Goal: Task Accomplishment & Management: Use online tool/utility

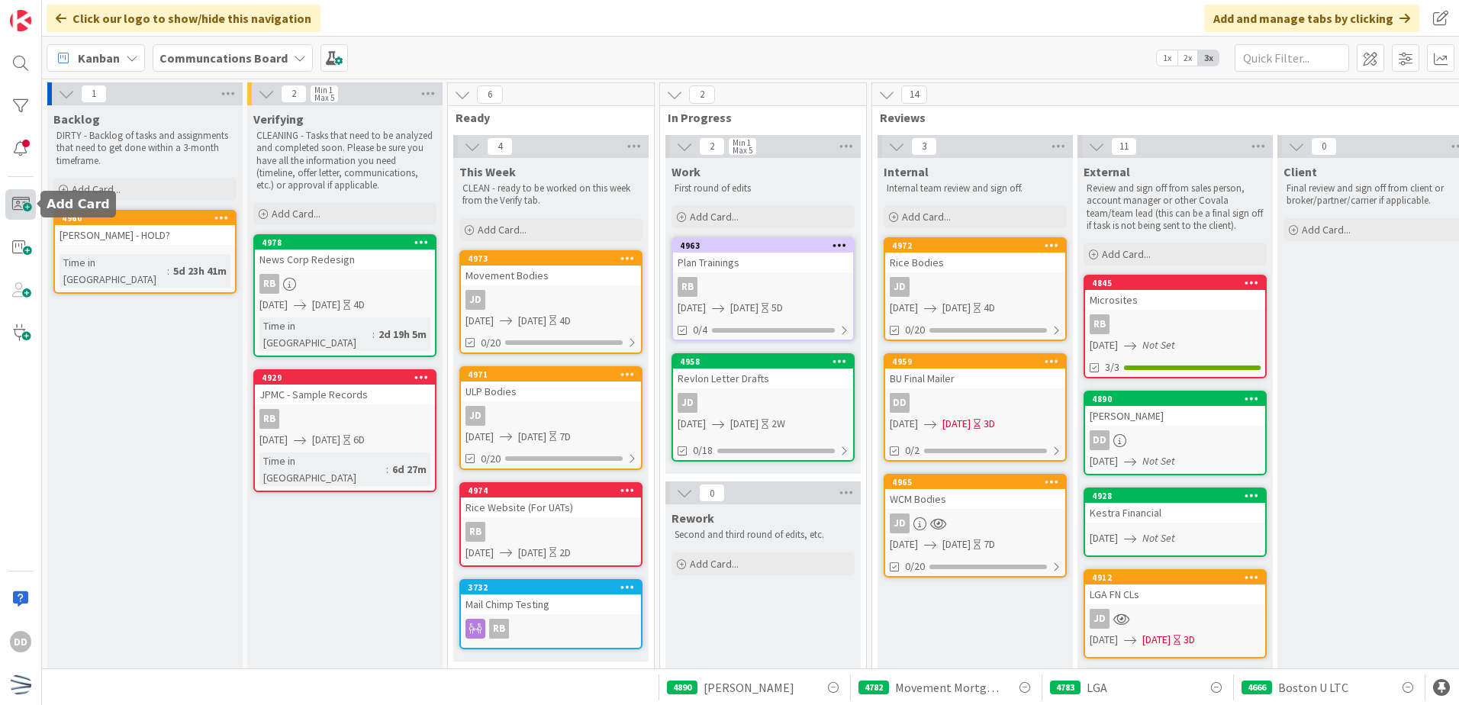
click at [21, 211] on span at bounding box center [20, 204] width 31 height 31
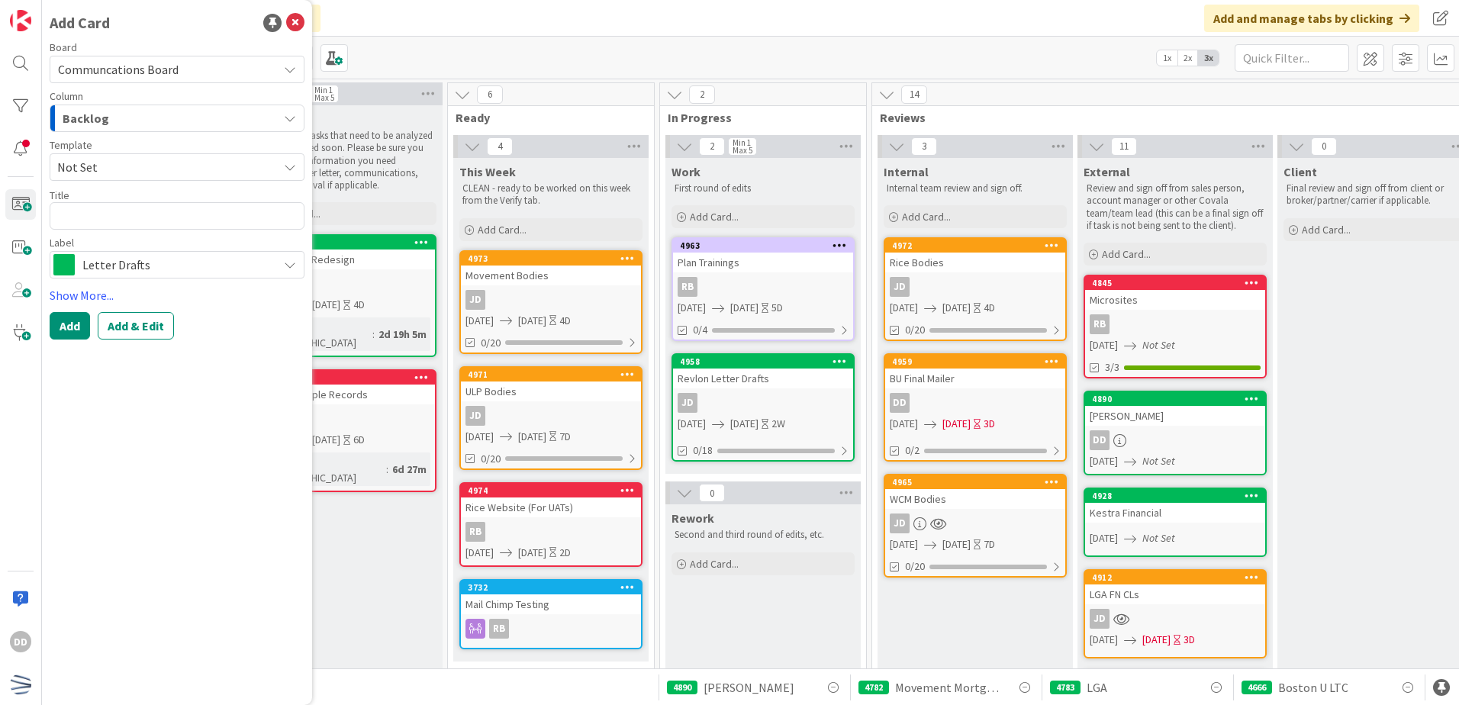
click at [113, 223] on textarea at bounding box center [177, 215] width 255 height 27
type textarea "x"
type textarea "T"
type textarea "x"
type textarea "Th"
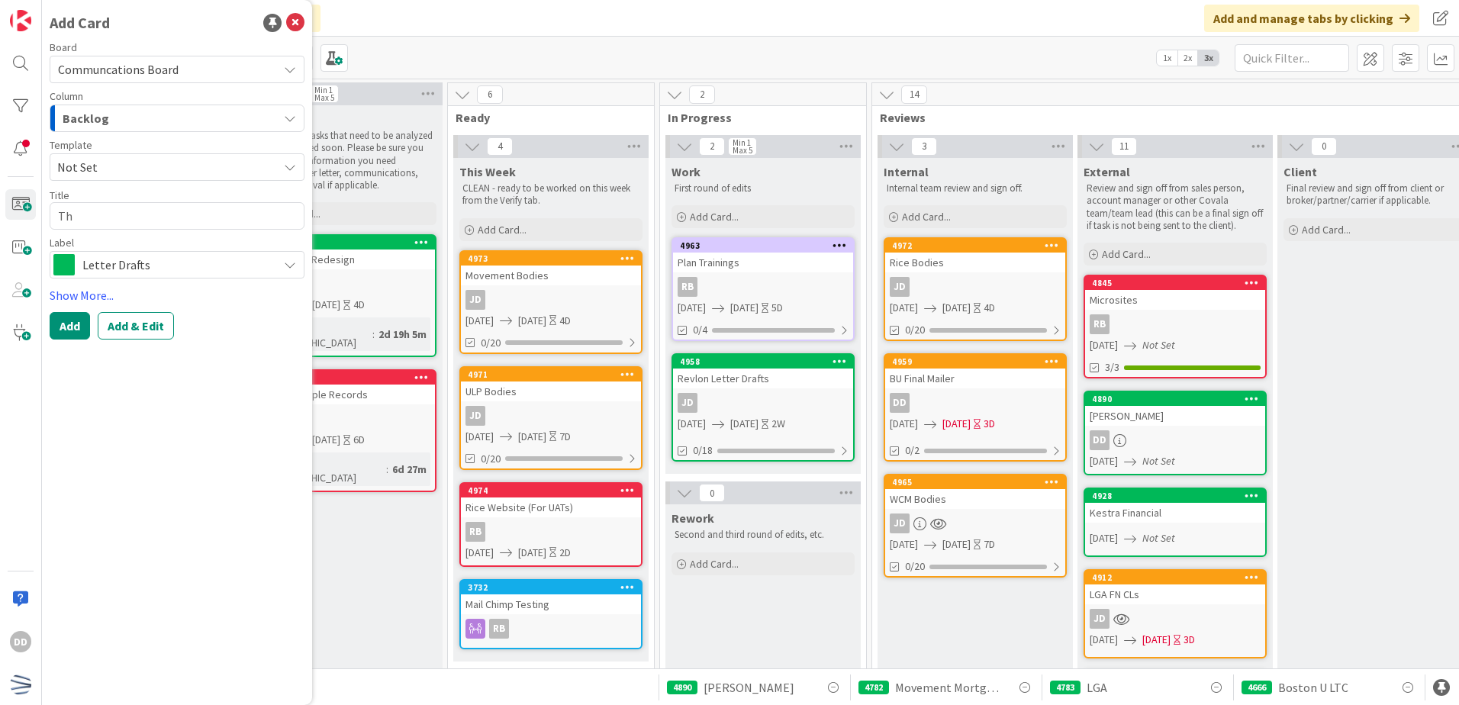
type textarea "x"
type textarea "Tho"
type textarea "x"
type textarea "[PERSON_NAME]"
type textarea "x"
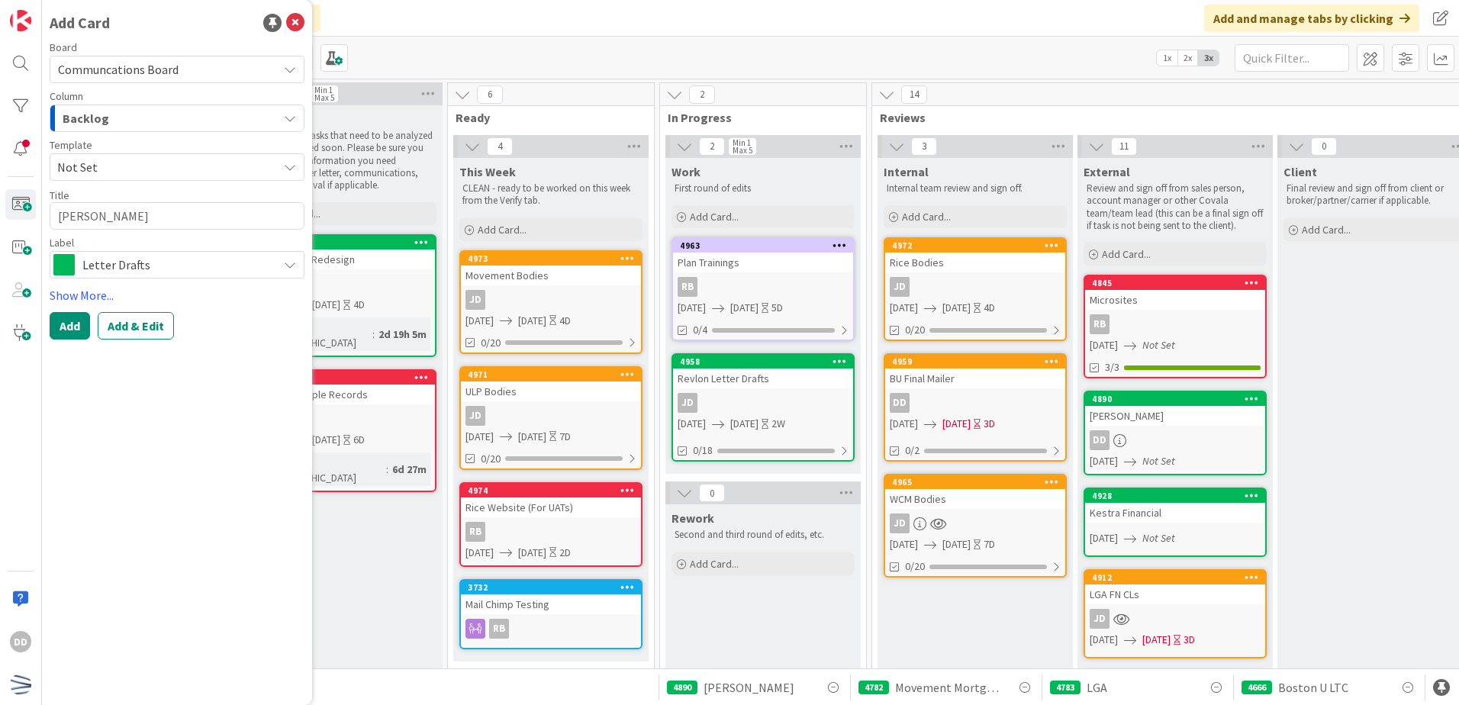
type textarea "[PERSON_NAME]"
type textarea "x"
type textarea "Thomso"
type textarea "x"
type textarea "Thomson"
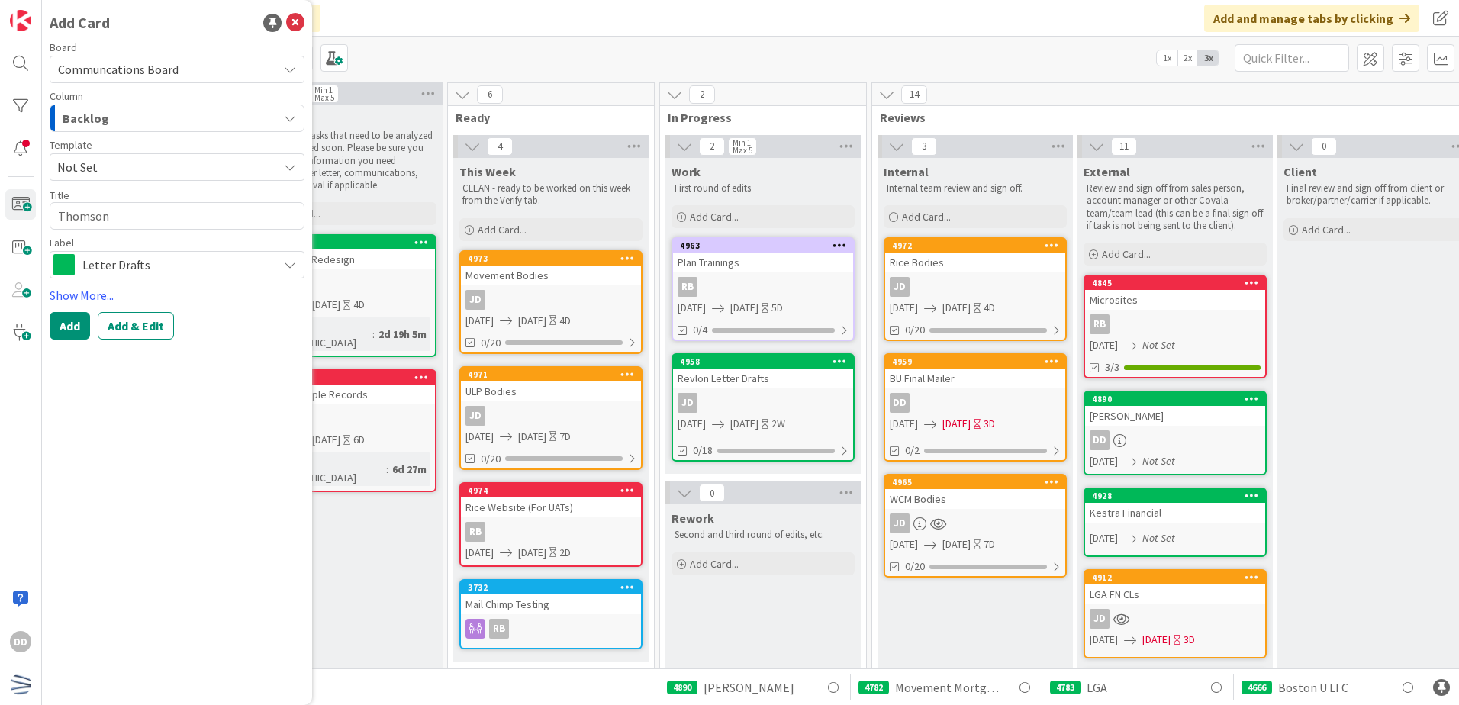
type textarea "x"
type textarea "Thomson R"
type textarea "x"
type textarea "Thomson Re"
type textarea "x"
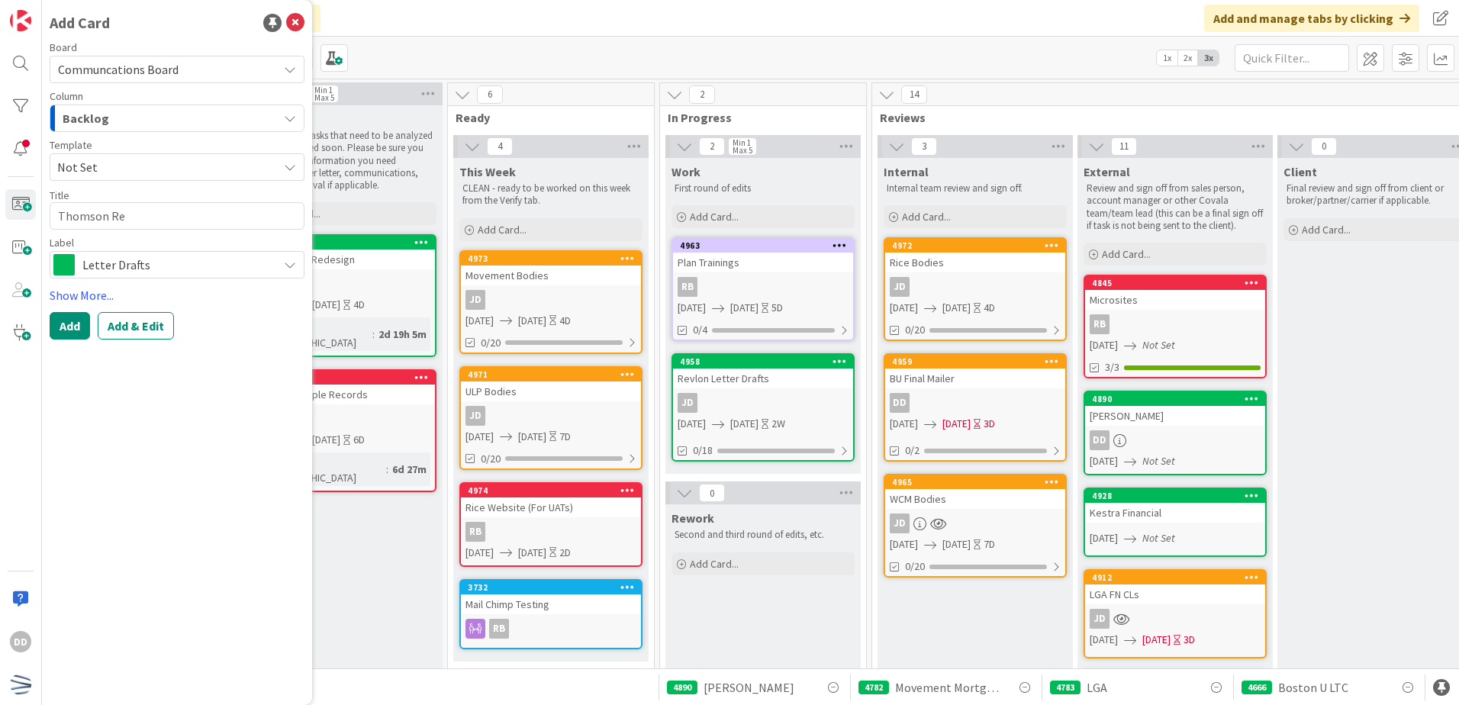
type textarea "Thomson Reu"
type textarea "x"
type textarea "Thomson Reut"
type textarea "x"
type textarea "Thomson Reute"
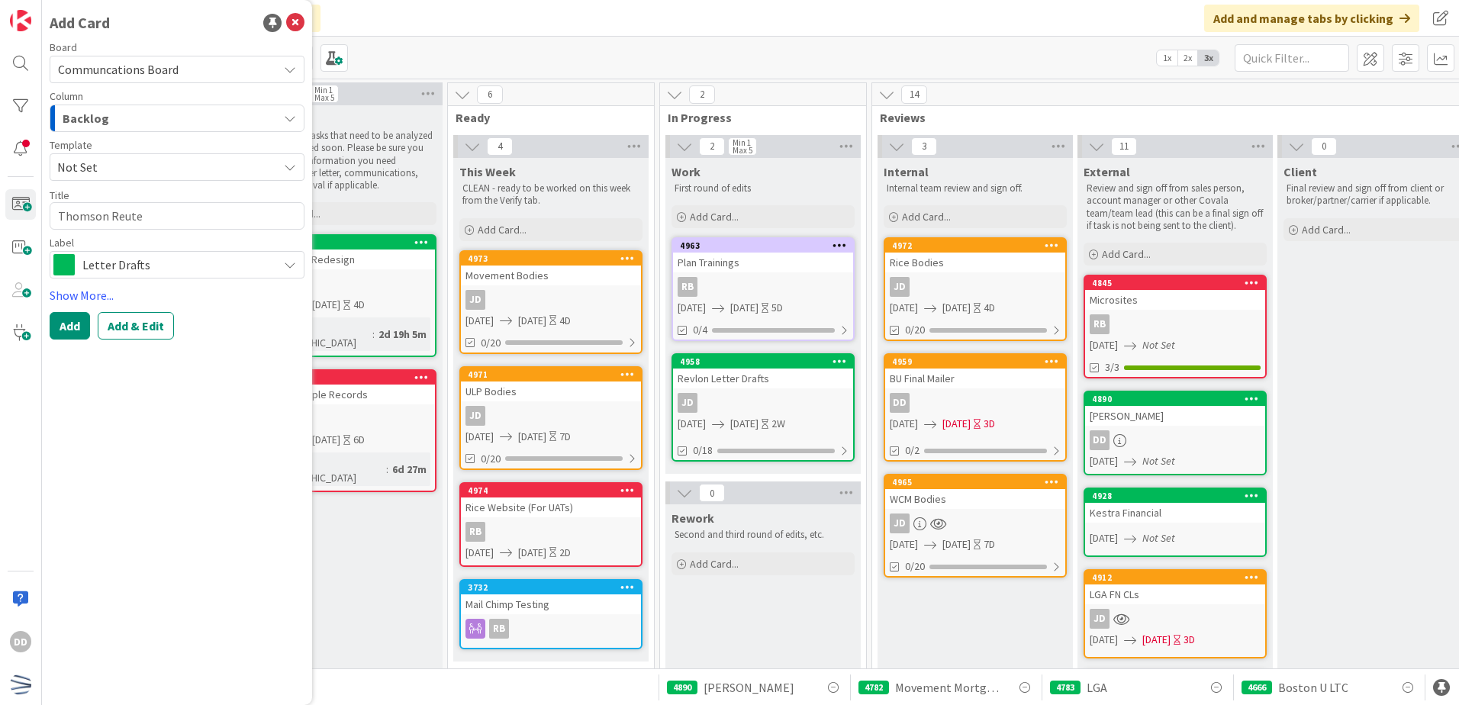
type textarea "x"
type textarea "Thomson [PERSON_NAME]"
type textarea "x"
type textarea "Thomson Reuters"
type textarea "x"
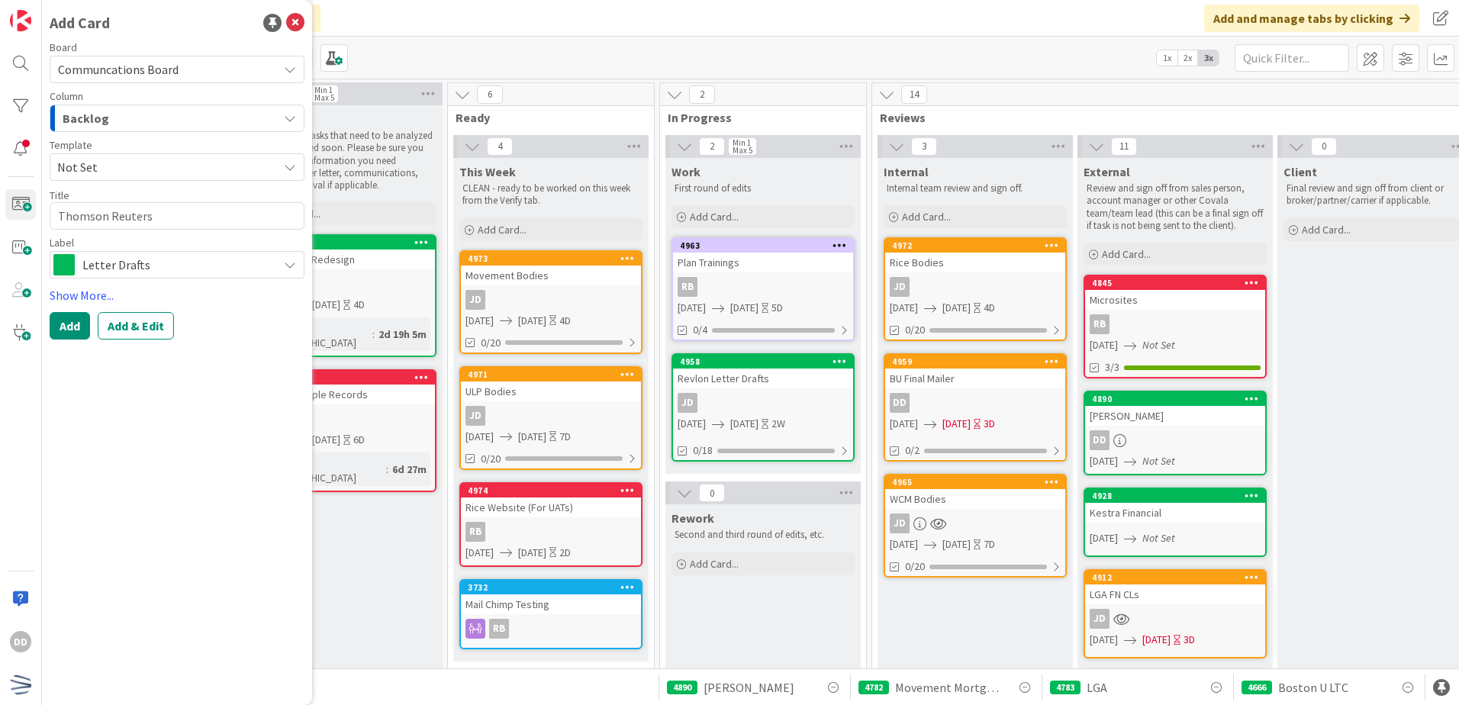
type textarea "Thomson Reuters"
type textarea "x"
type textarea "Thomson Reuters -"
type textarea "x"
type textarea "Thomson Reuters -"
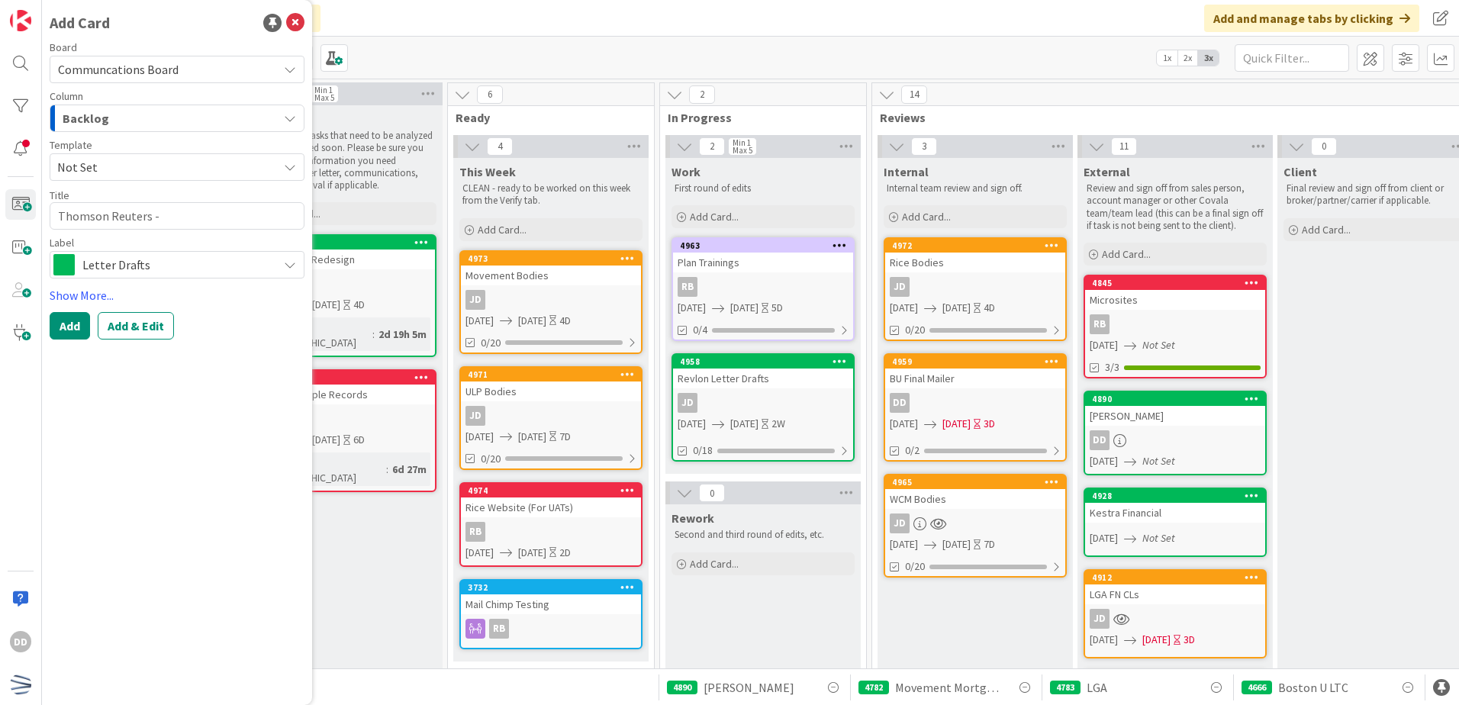
type textarea "x"
type textarea "Thomson Reuters - I"
type textarea "x"
type textarea "Thomson Reuters - ID"
type textarea "x"
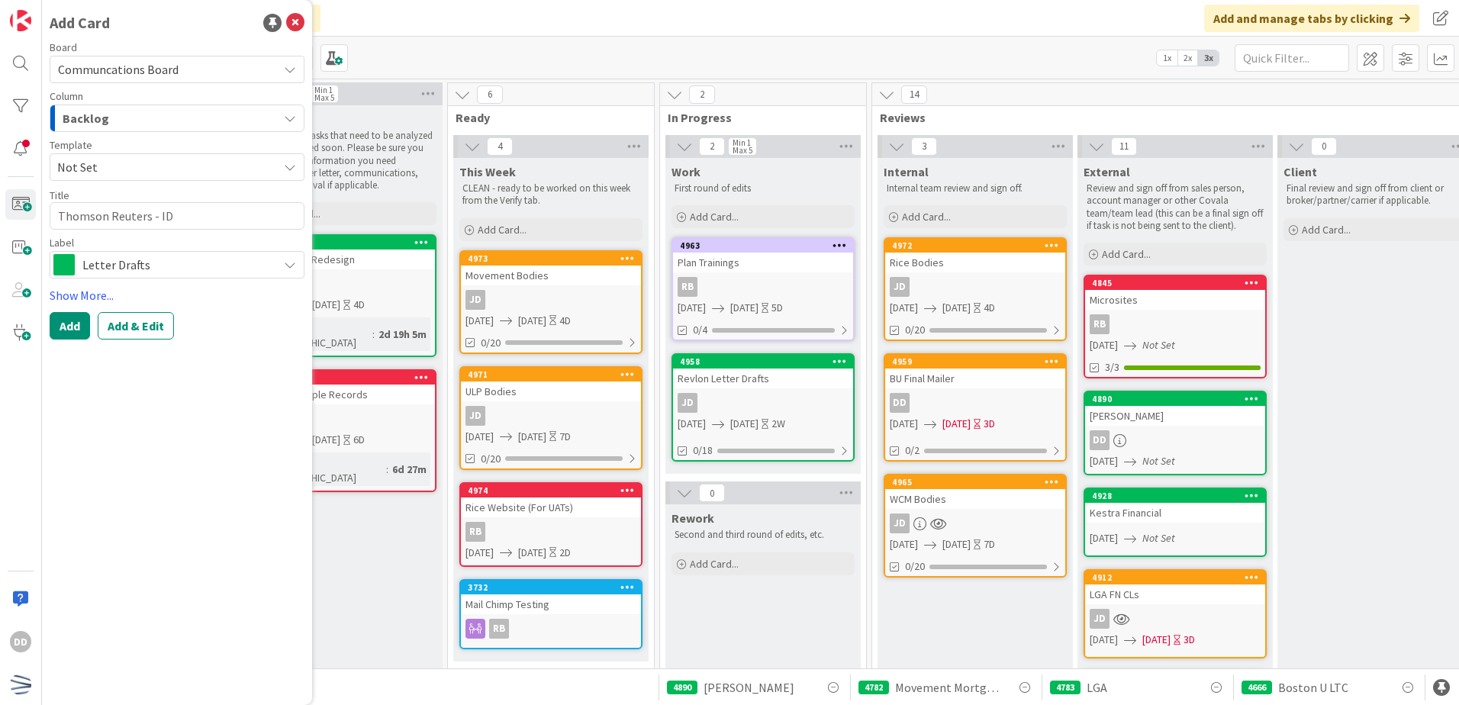
type textarea "Thomson Reuters - IDI"
type textarea "x"
type textarea "Thomson Reuters - IDID"
click at [95, 299] on link "Show More..." at bounding box center [177, 295] width 255 height 18
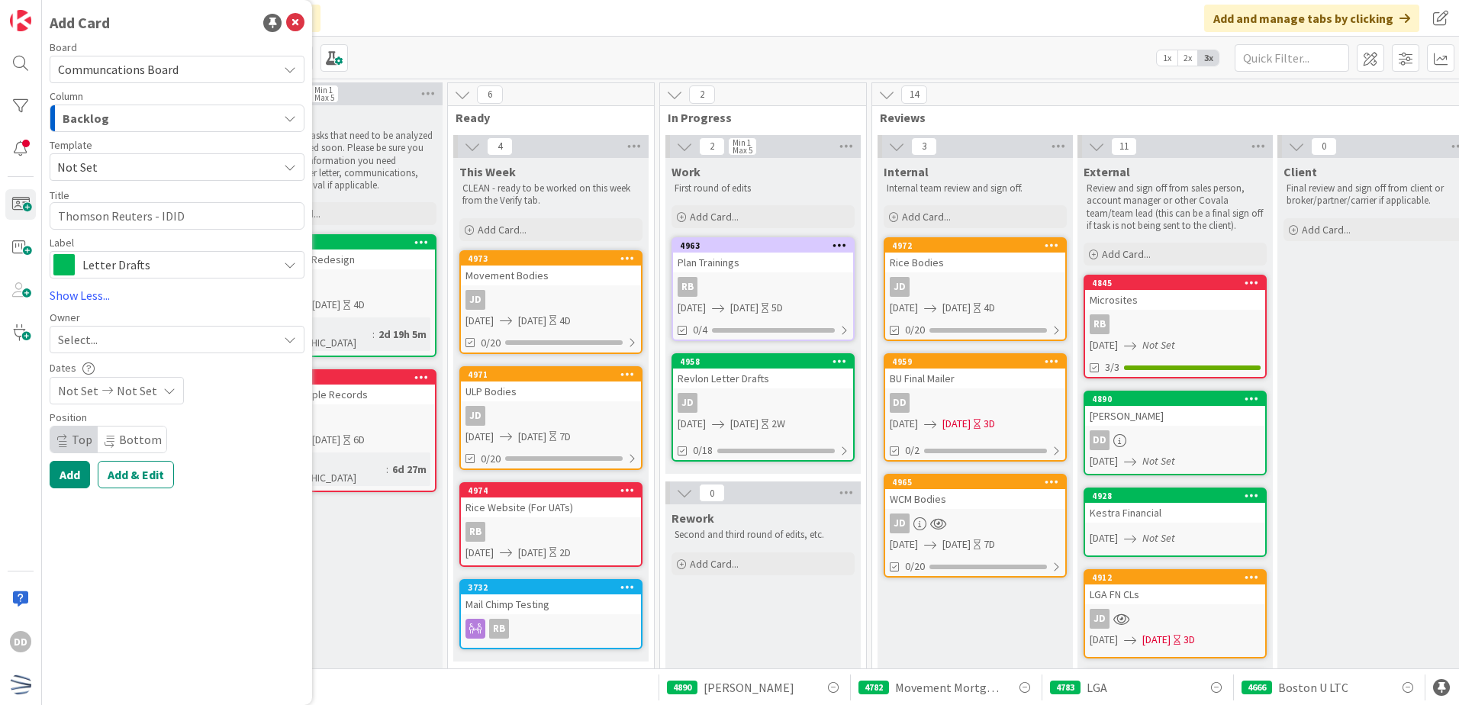
click at [167, 121] on div "Backlog" at bounding box center [168, 118] width 219 height 24
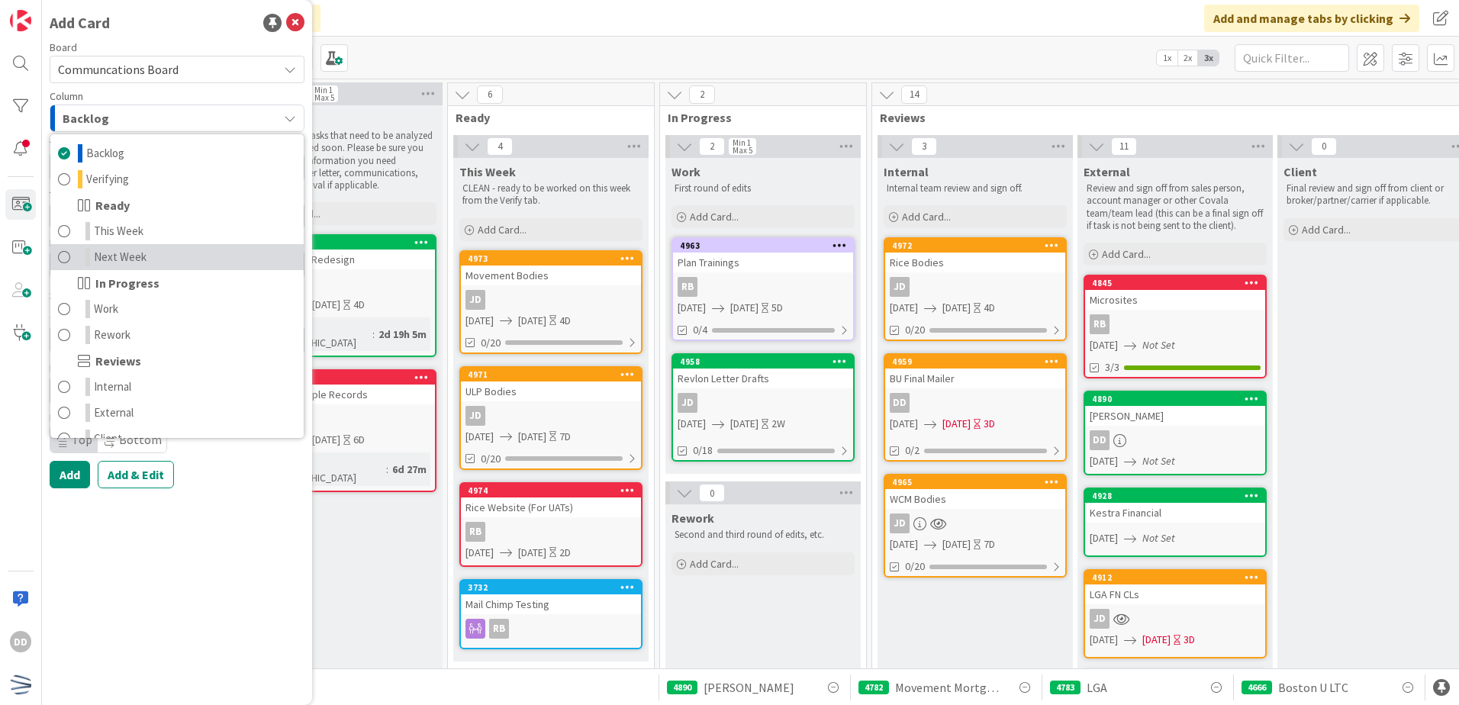
click at [194, 257] on link "Next Week" at bounding box center [176, 257] width 253 height 26
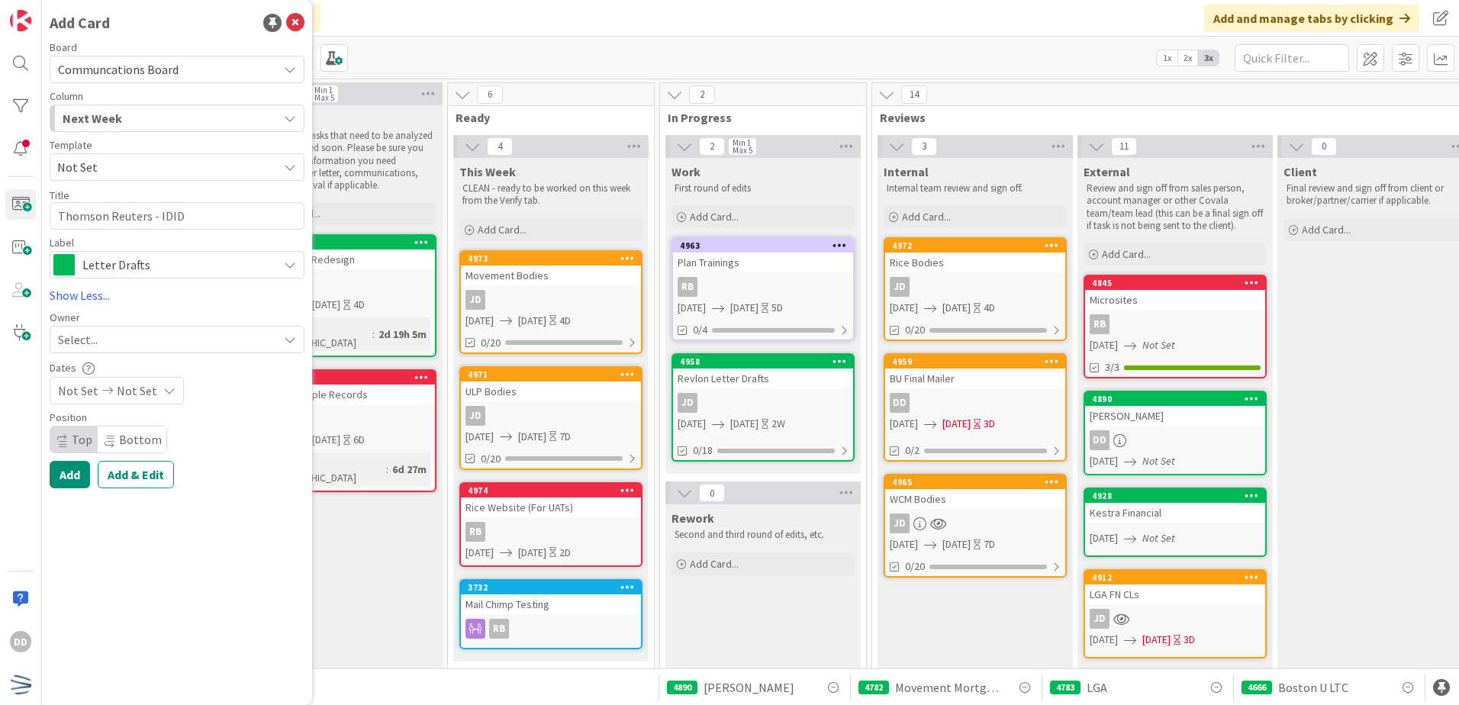
click at [235, 346] on div "Select..." at bounding box center [168, 339] width 220 height 18
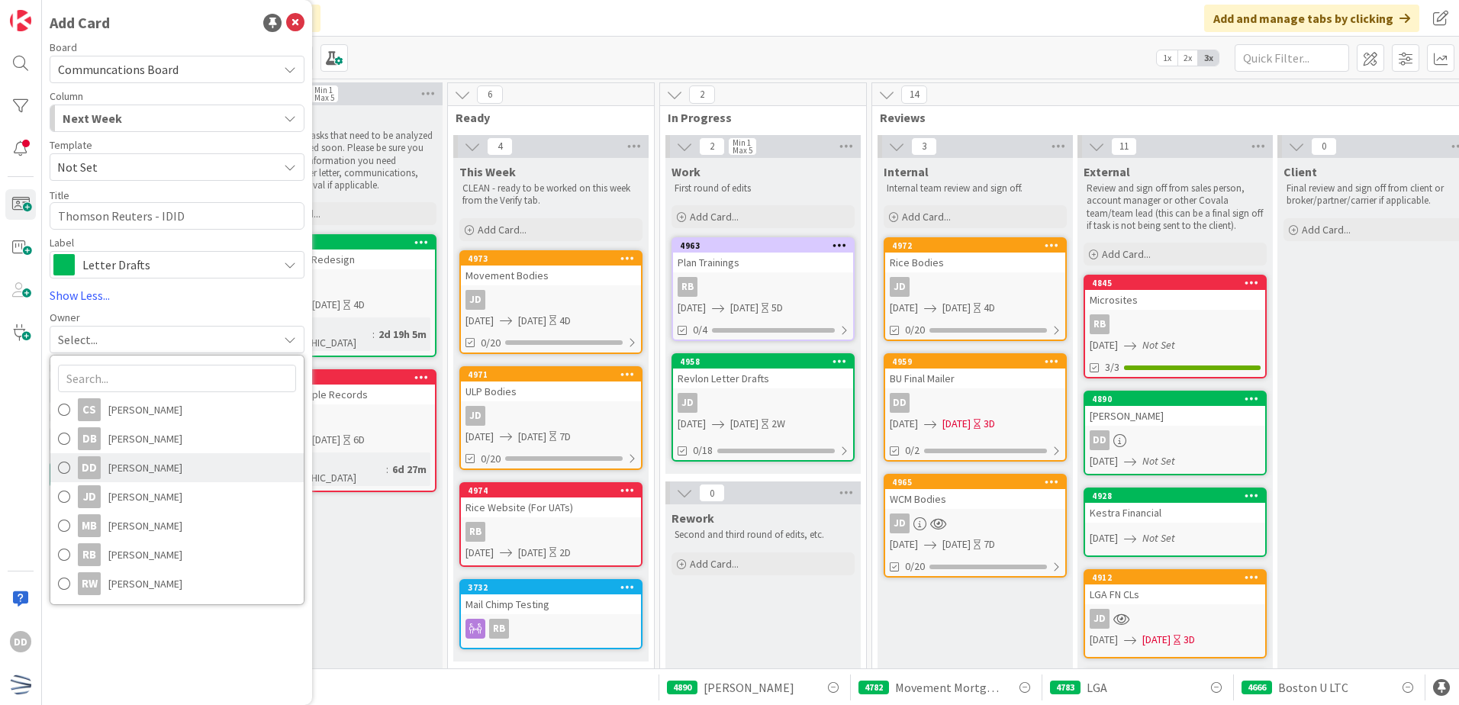
click at [146, 468] on span "[PERSON_NAME]" at bounding box center [145, 467] width 74 height 23
type textarea "x"
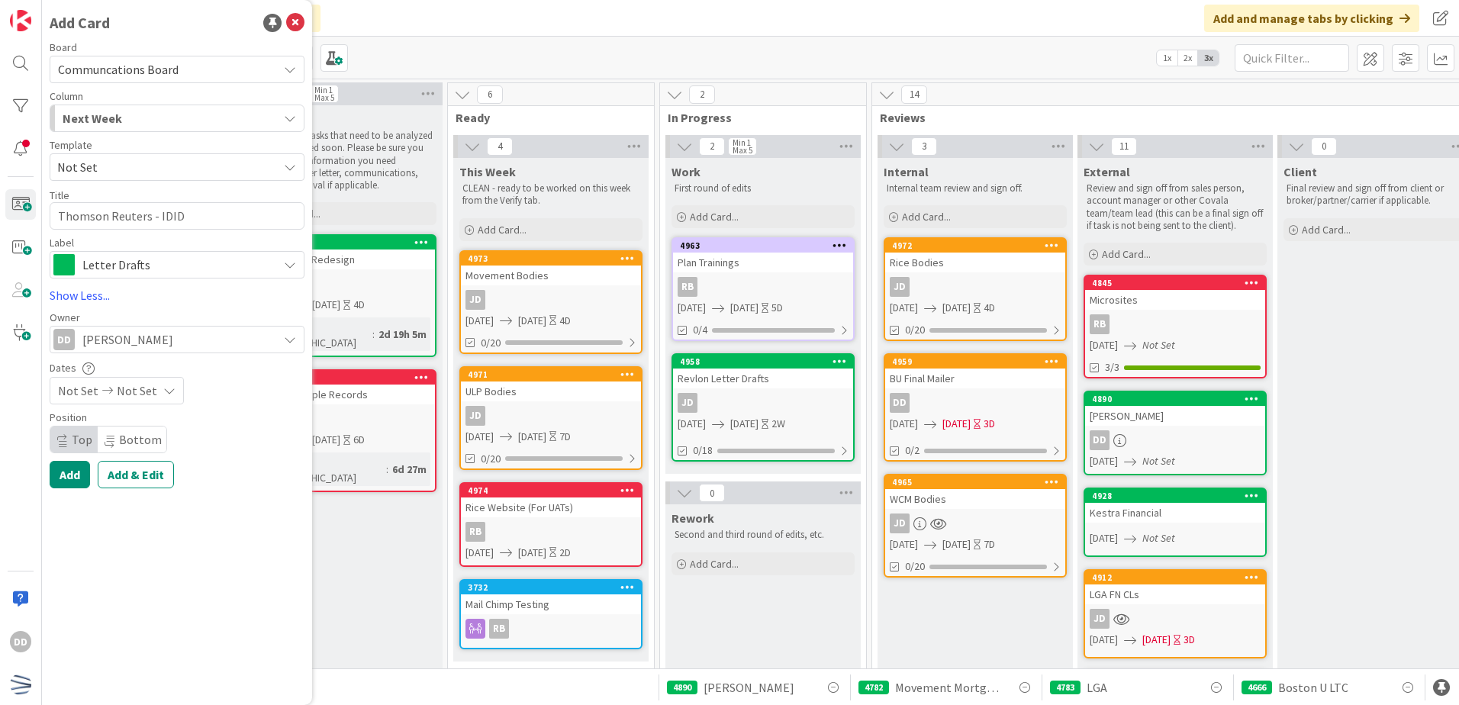
click at [143, 398] on span "Not Set" at bounding box center [137, 390] width 40 height 18
click at [247, 444] on div "Move forward to switch to the next month." at bounding box center [261, 439] width 30 height 25
click at [109, 491] on td "1" at bounding box center [112, 494] width 30 height 29
type input "[DATE]"
type textarea "x"
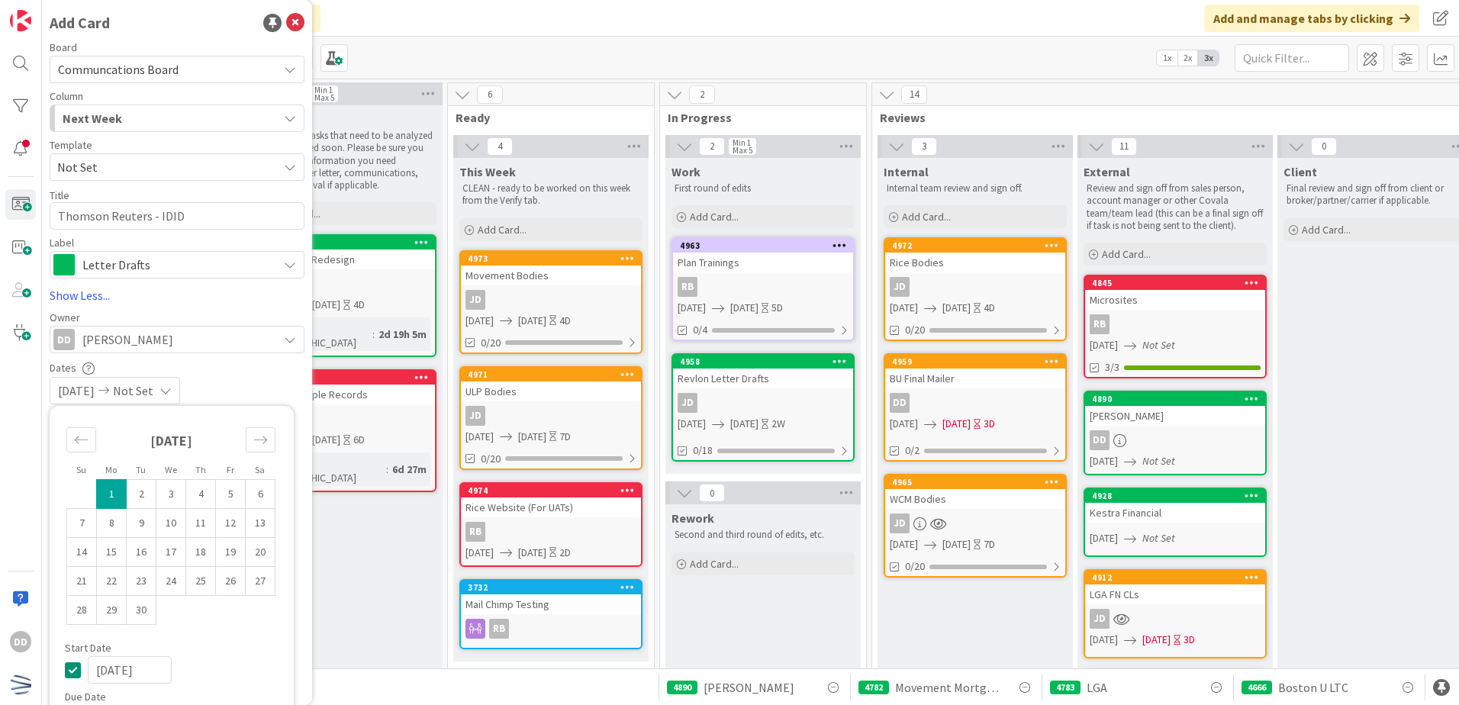
click at [240, 378] on div "[DATE] Not Set" at bounding box center [177, 390] width 255 height 27
click at [94, 396] on span "[DATE]" at bounding box center [76, 390] width 37 height 18
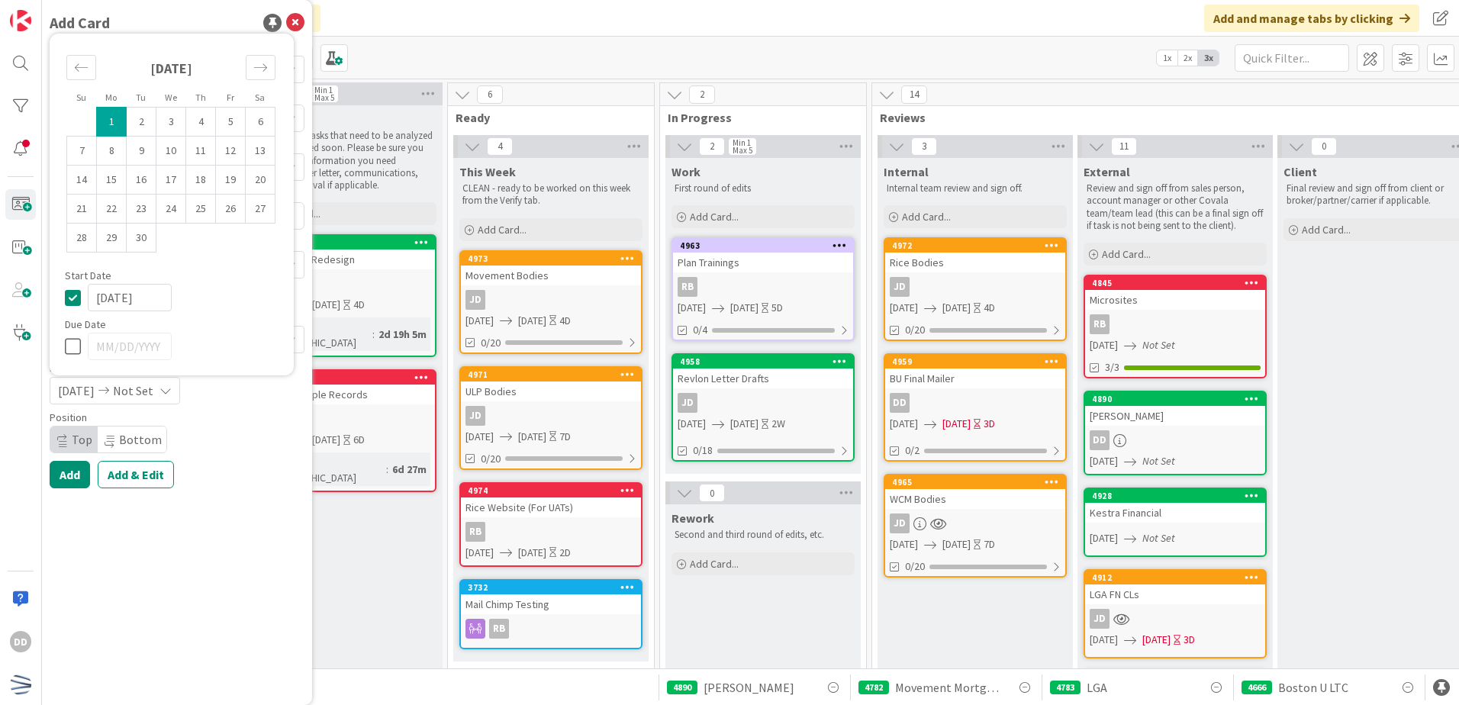
click at [108, 121] on td "1" at bounding box center [112, 122] width 30 height 29
type input "[DATE]"
type textarea "x"
click at [85, 377] on div "[DATE] [DATE]" at bounding box center [113, 390] width 127 height 27
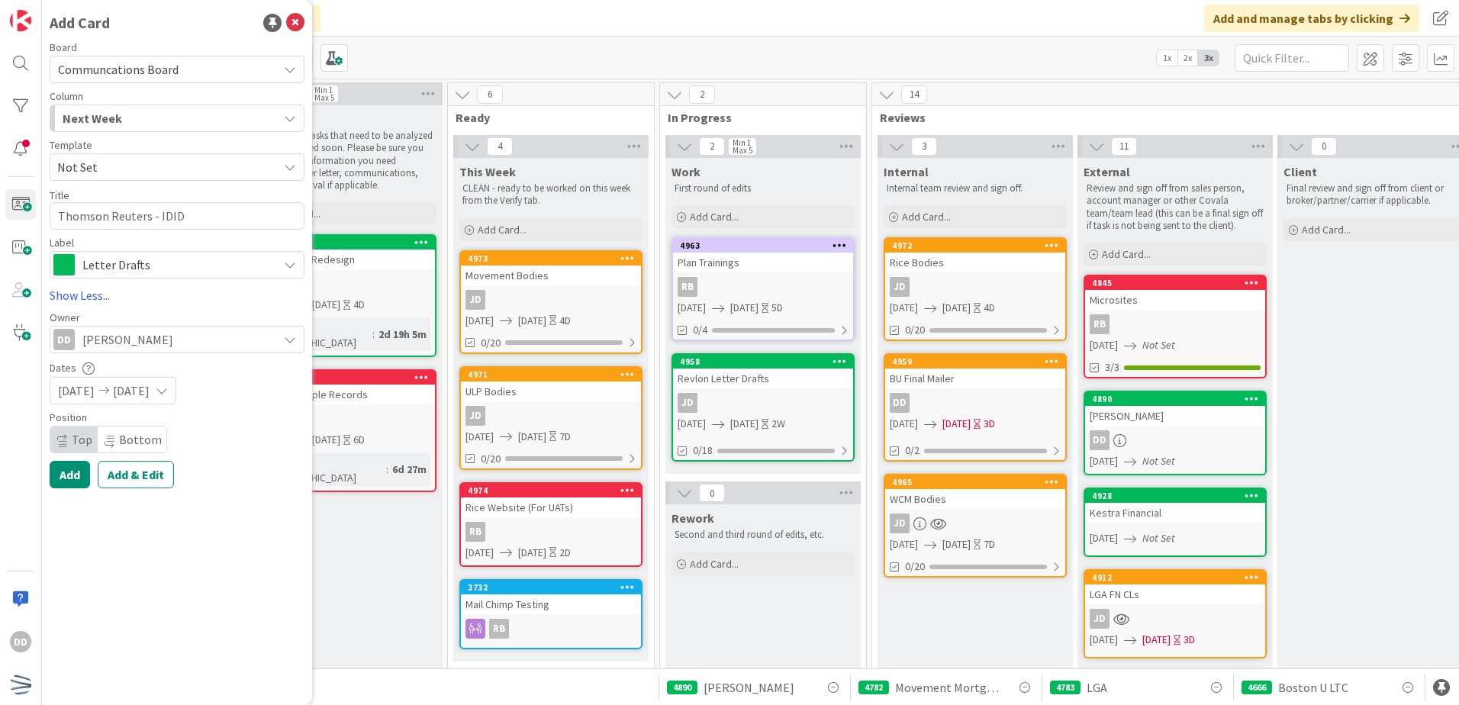
click at [86, 394] on span "[DATE]" at bounding box center [76, 390] width 37 height 18
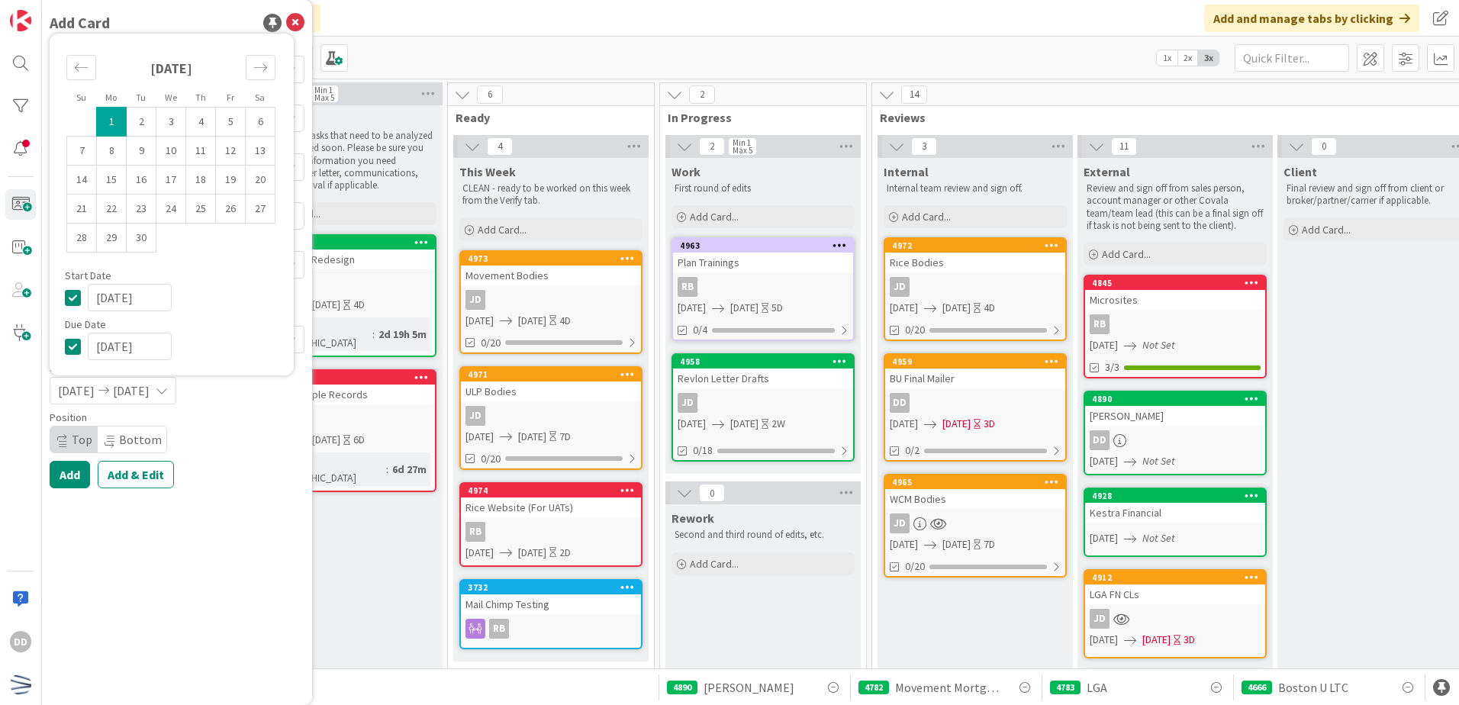
click at [73, 305] on icon at bounding box center [76, 297] width 23 height 18
click at [179, 478] on div "Add Add & Edit" at bounding box center [177, 474] width 255 height 27
type textarea "x"
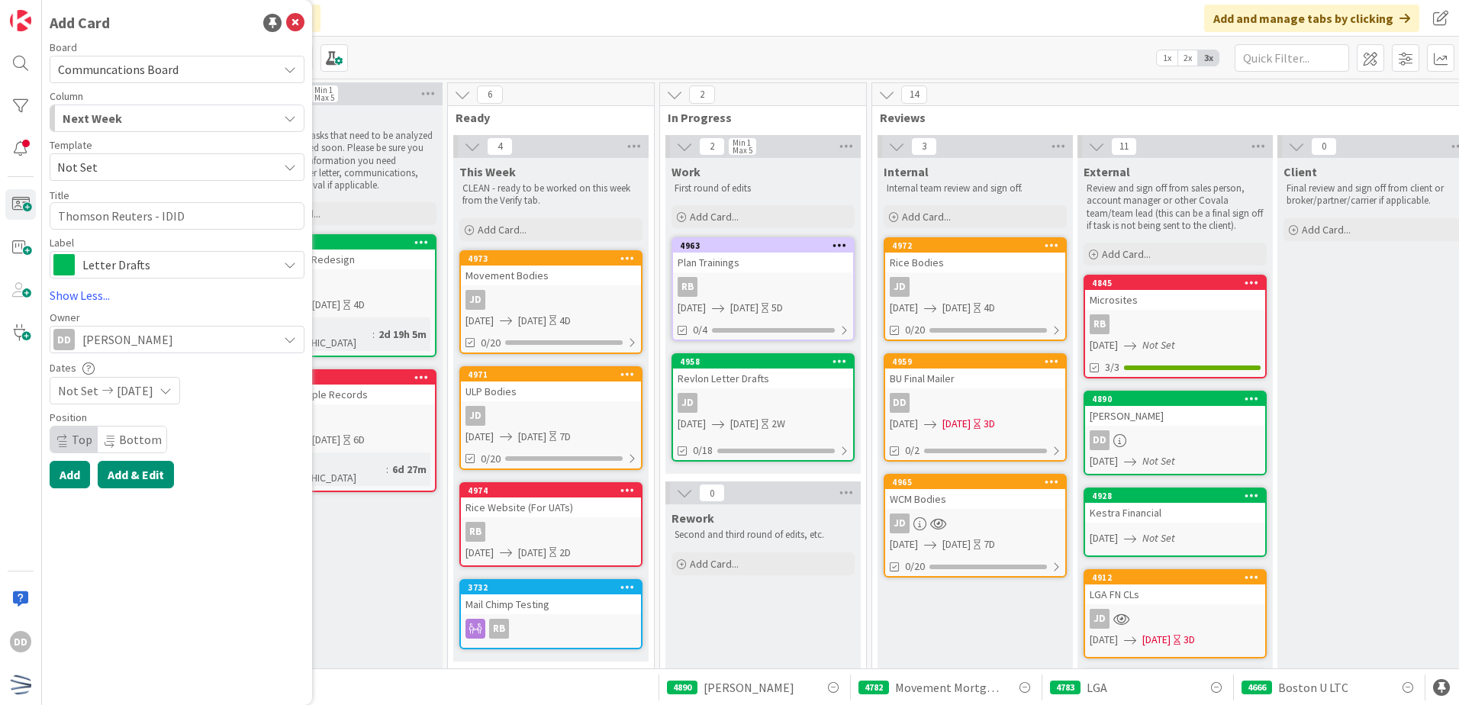
click at [165, 465] on button "Add & Edit" at bounding box center [136, 474] width 76 height 27
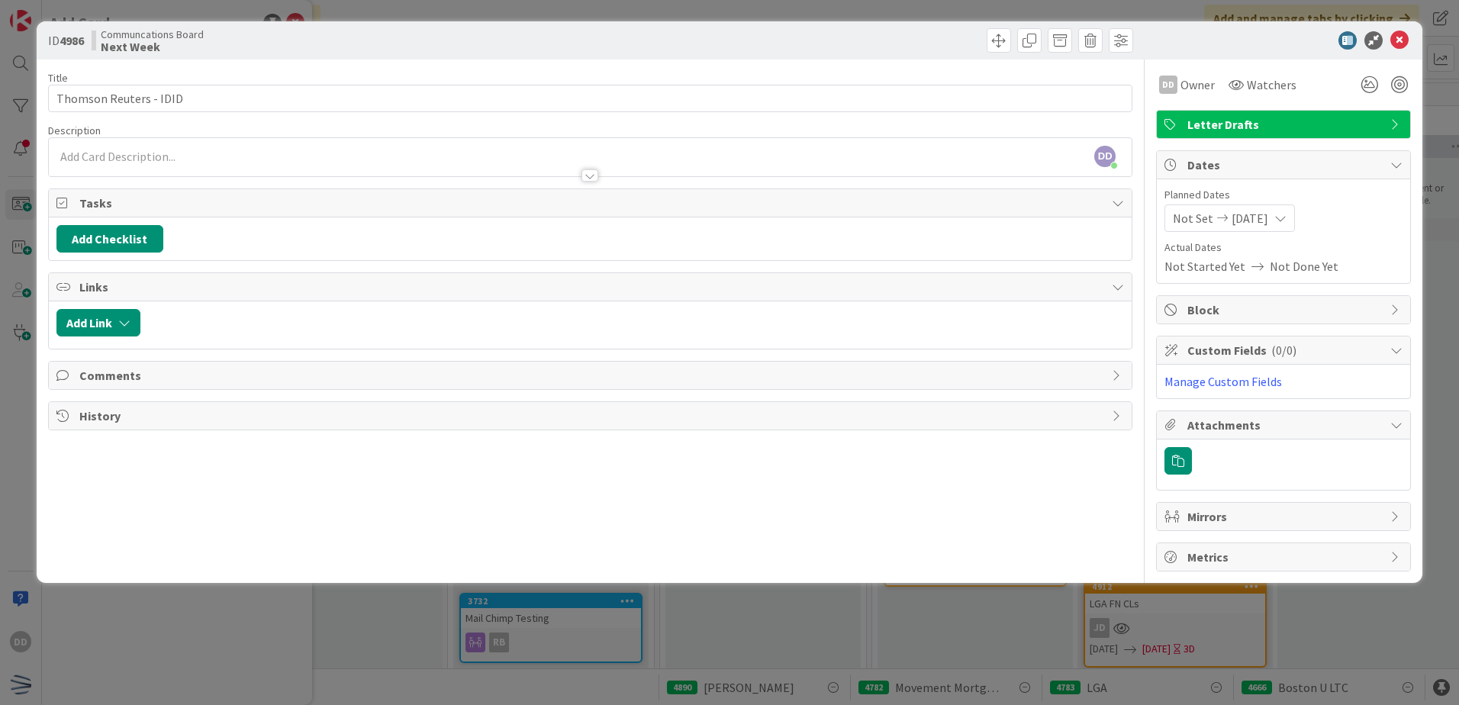
click at [593, 169] on div at bounding box center [590, 168] width 1082 height 16
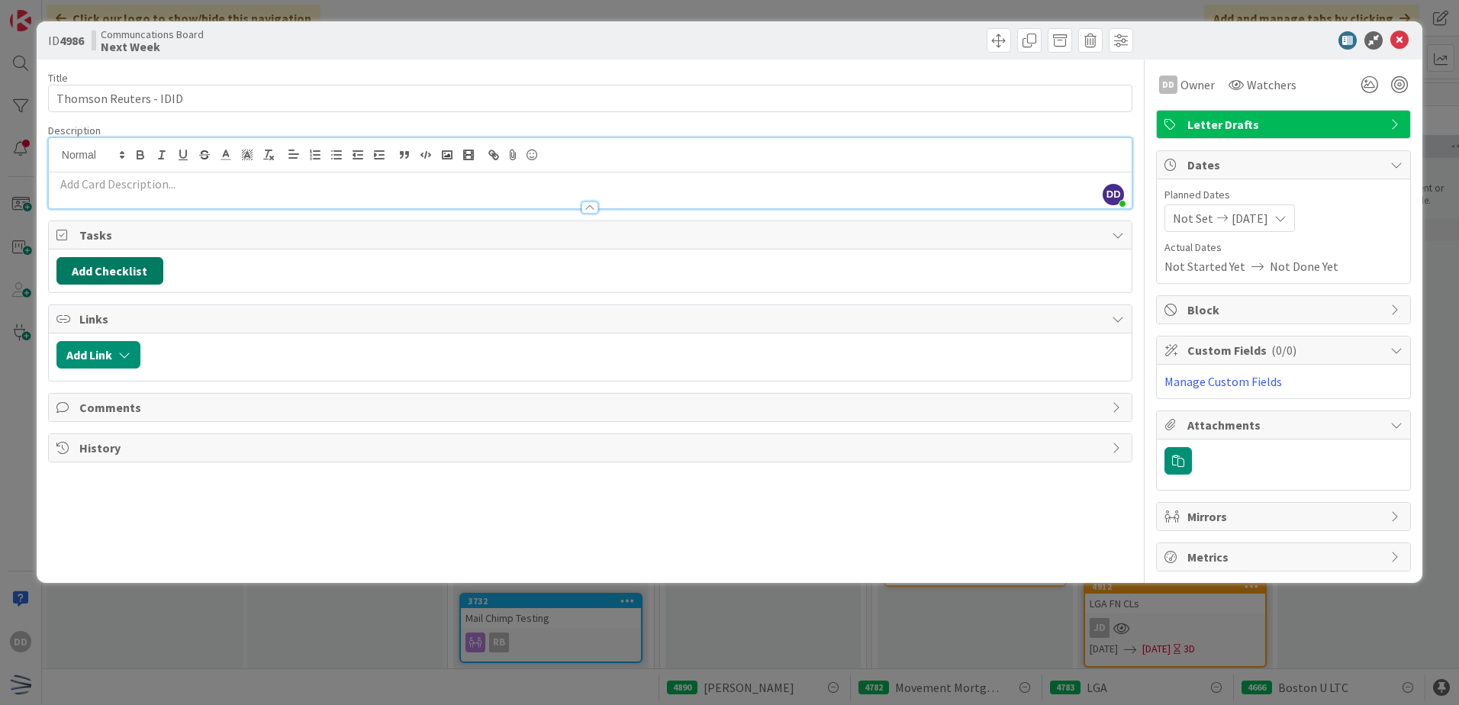
click at [144, 273] on button "Add Checklist" at bounding box center [109, 270] width 107 height 27
click at [177, 352] on input at bounding box center [182, 343] width 236 height 27
click at [331, 229] on span "Tasks" at bounding box center [591, 235] width 1025 height 18
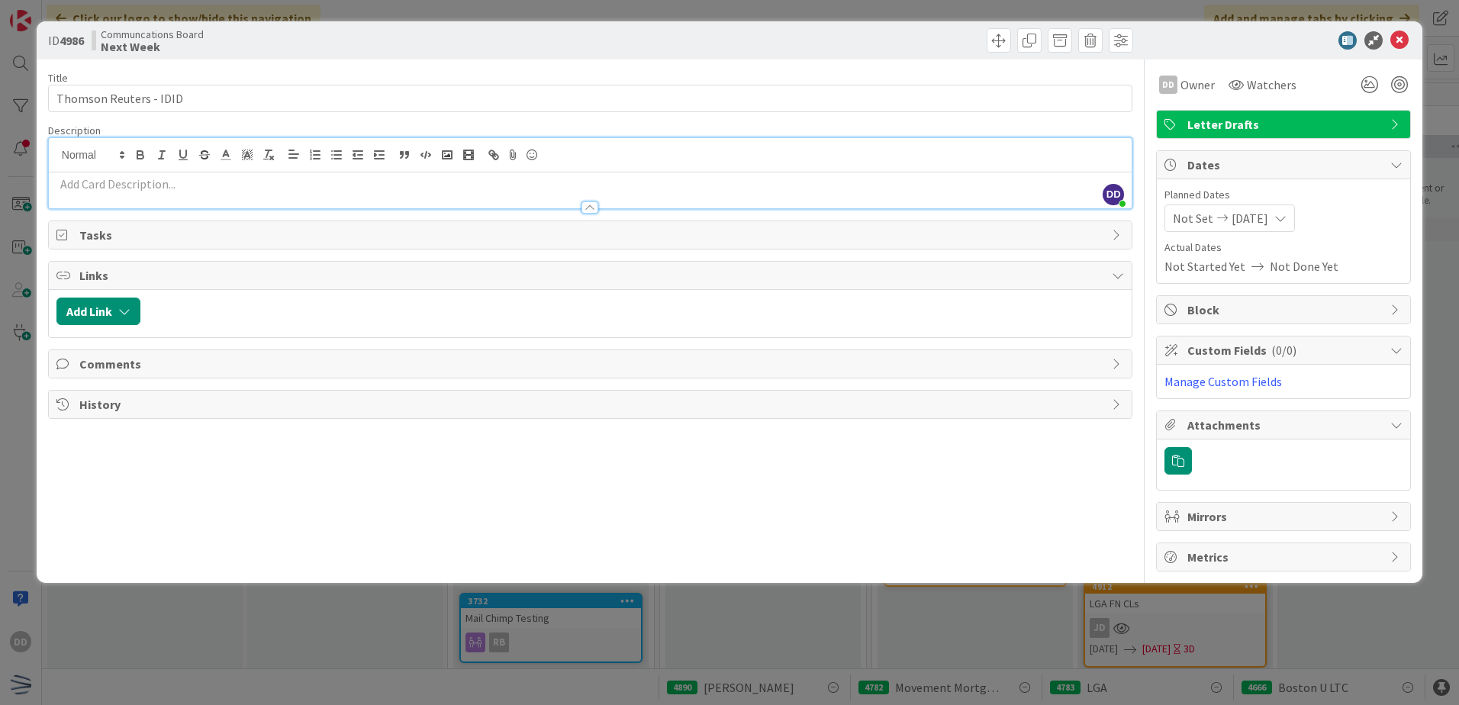
click at [389, 201] on div at bounding box center [590, 200] width 1082 height 16
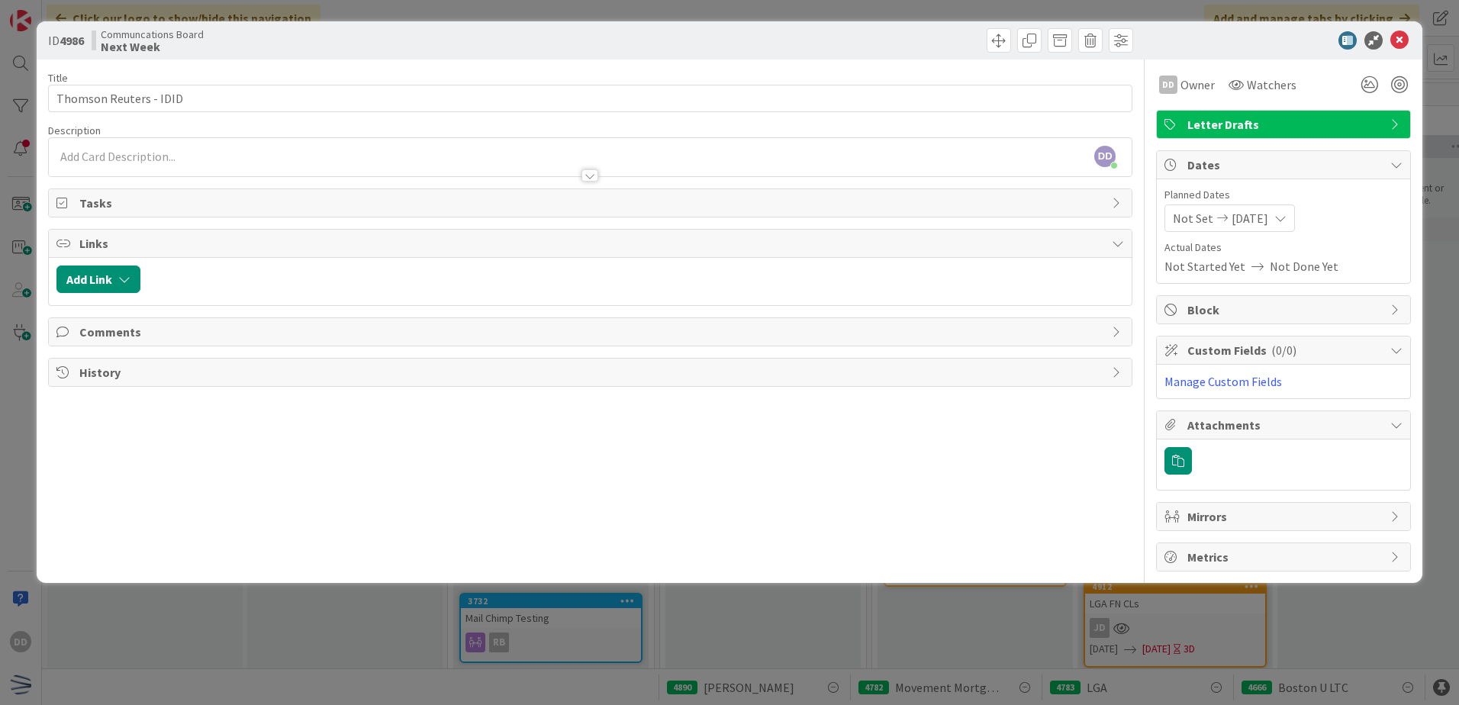
click at [236, 161] on div at bounding box center [590, 168] width 1082 height 16
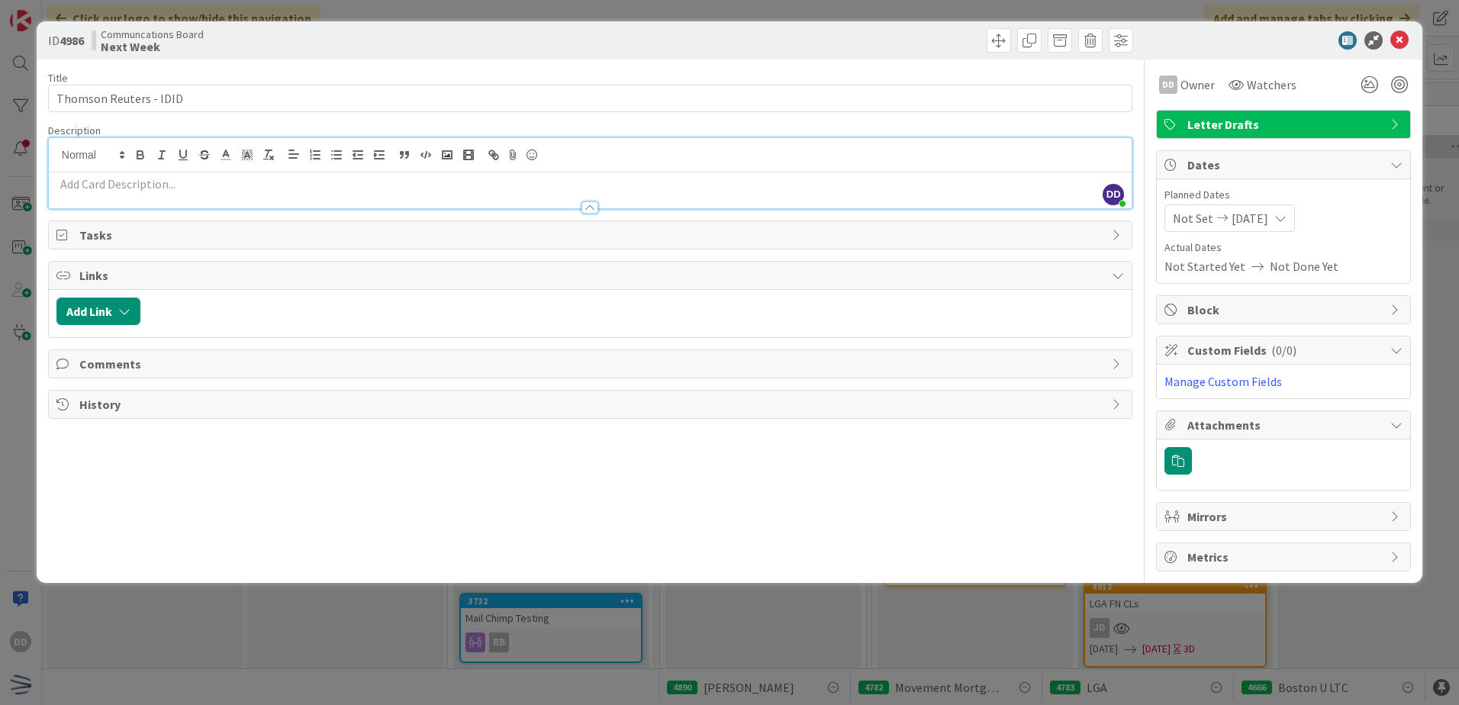
click at [224, 178] on p at bounding box center [589, 184] width 1067 height 18
click at [1268, 218] on span "[DATE]" at bounding box center [1249, 218] width 37 height 18
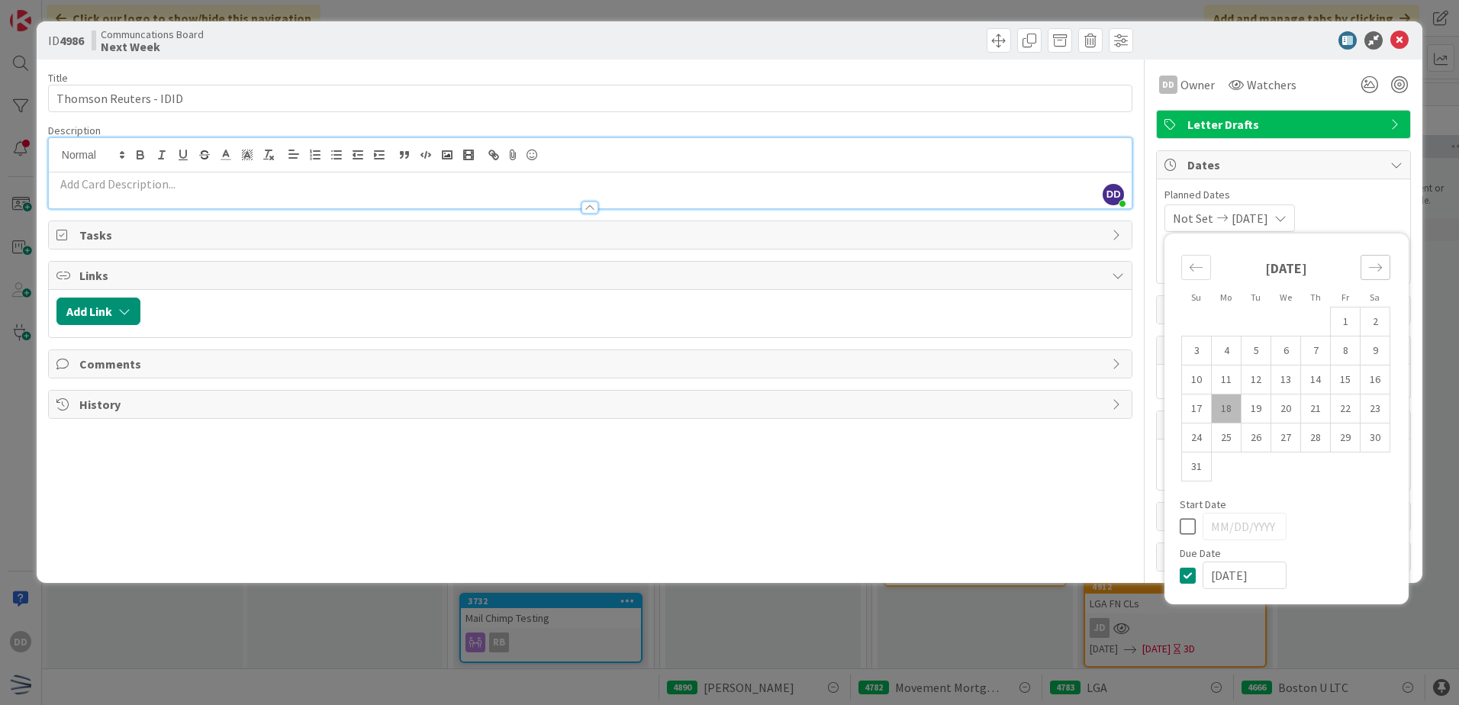
click at [1378, 265] on icon "Move forward to switch to the next month." at bounding box center [1375, 267] width 14 height 14
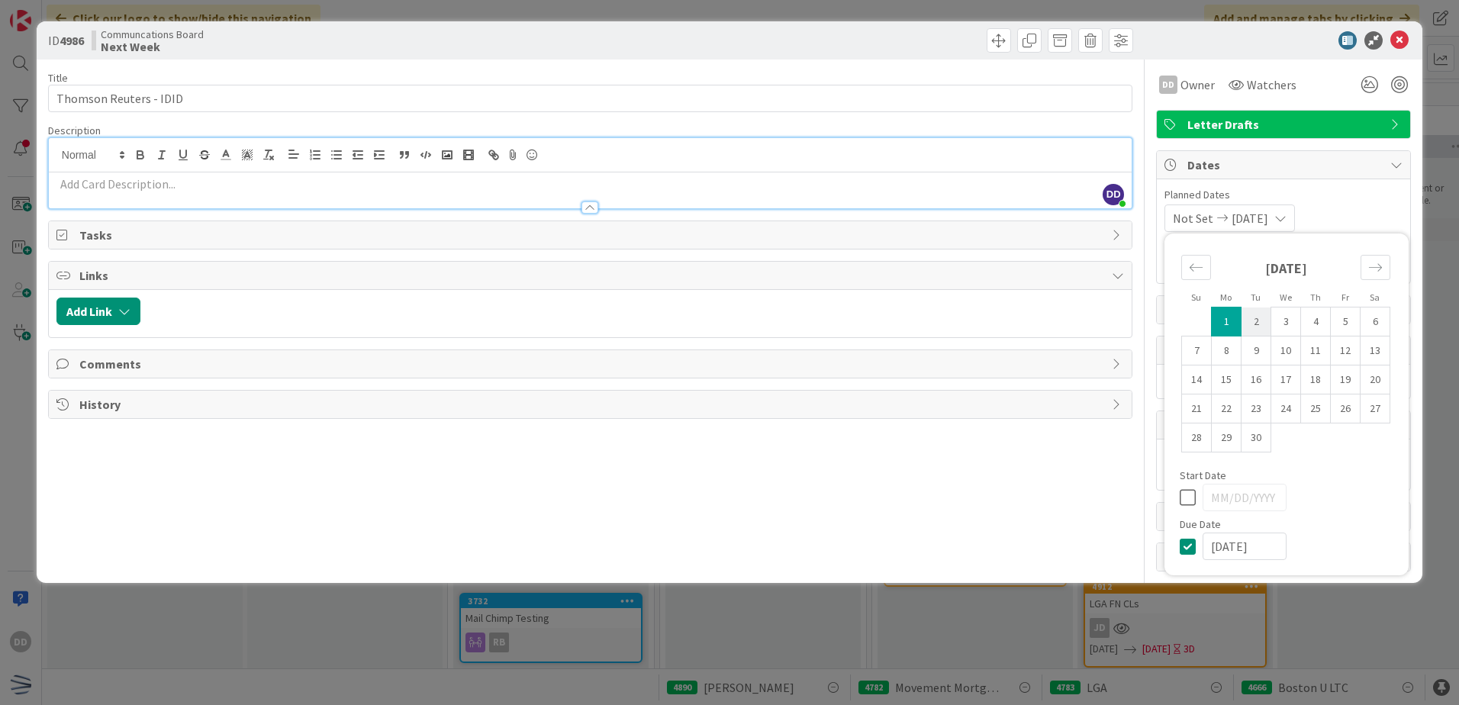
click at [1259, 327] on td "2" at bounding box center [1256, 321] width 30 height 29
type input "[DATE]"
click at [1092, 502] on div "Title 22 / 128 Thomson Reuters - IDID Description [PERSON_NAME] joined 4 m ago …" at bounding box center [590, 316] width 1084 height 512
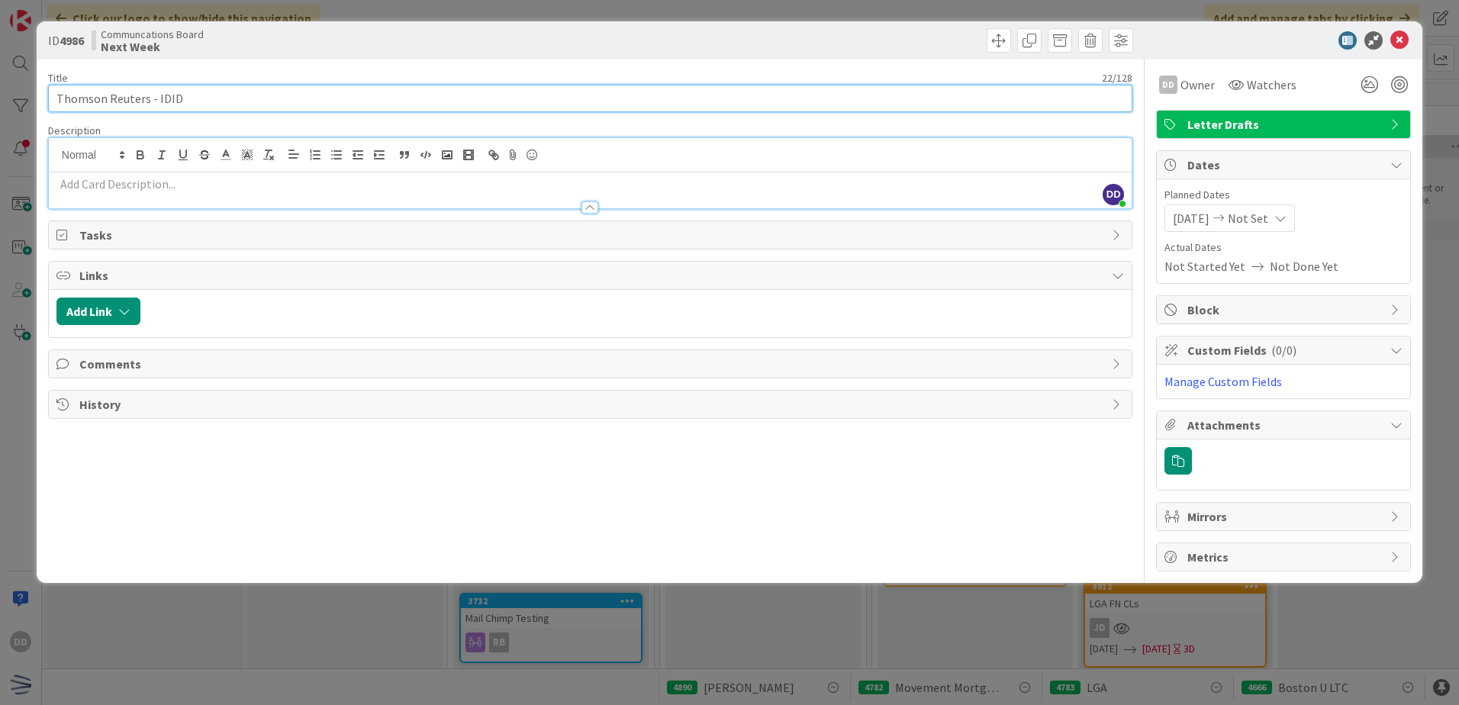
click at [188, 110] on input "Thomson Reuters - IDID" at bounding box center [590, 98] width 1084 height 27
type input "Thomson Reuters - IDI"
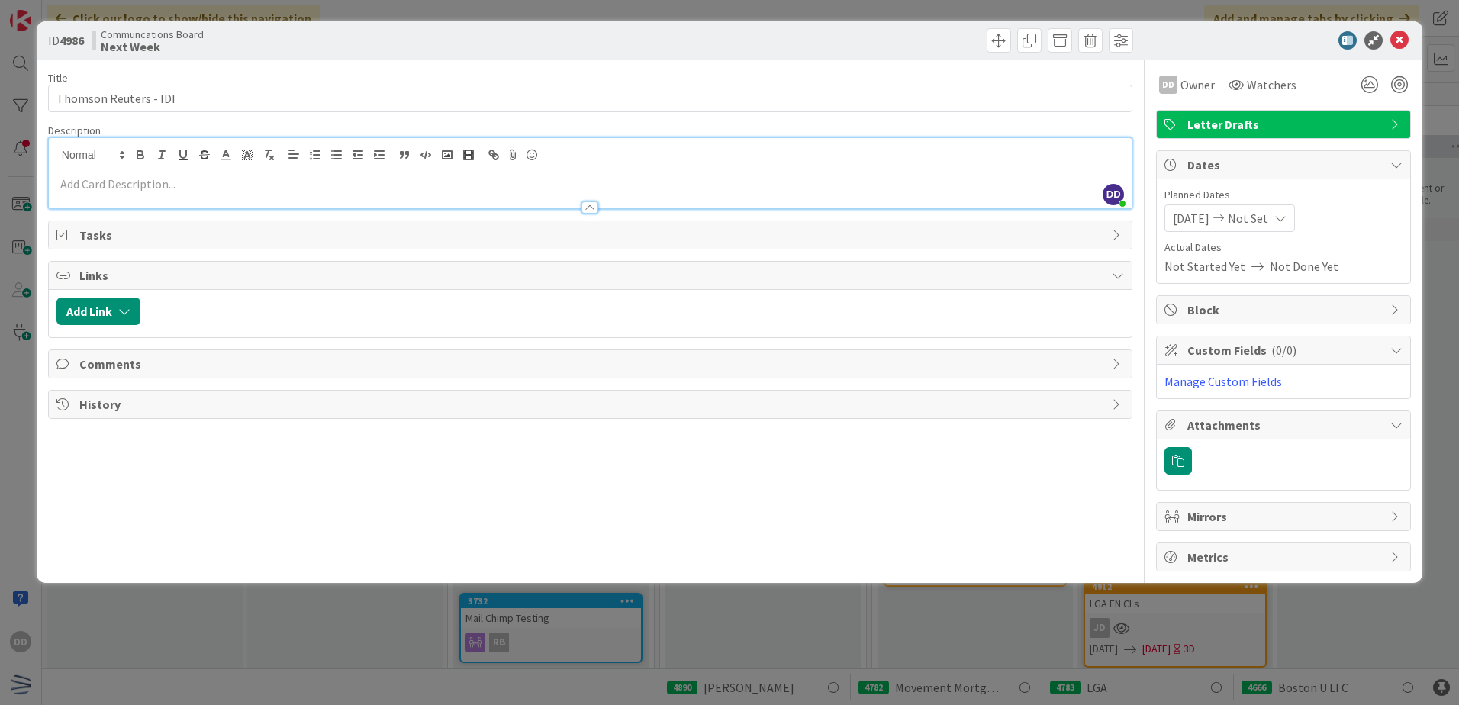
drag, startPoint x: 307, startPoint y: 198, endPoint x: 327, endPoint y: 196, distance: 19.2
click at [309, 198] on div at bounding box center [590, 200] width 1082 height 16
